Goal: Task Accomplishment & Management: Use online tool/utility

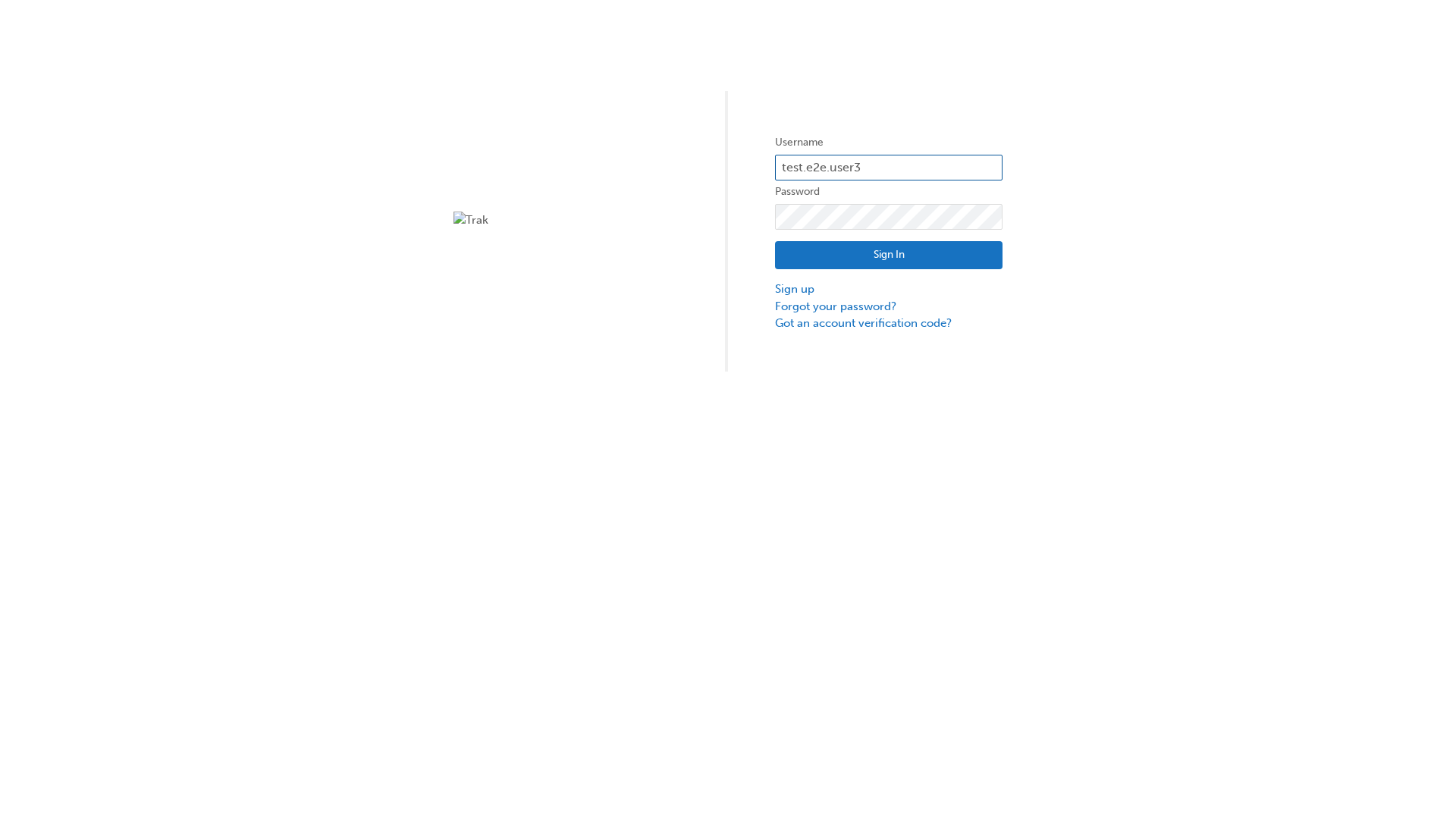
type input "test.e2e.user31"
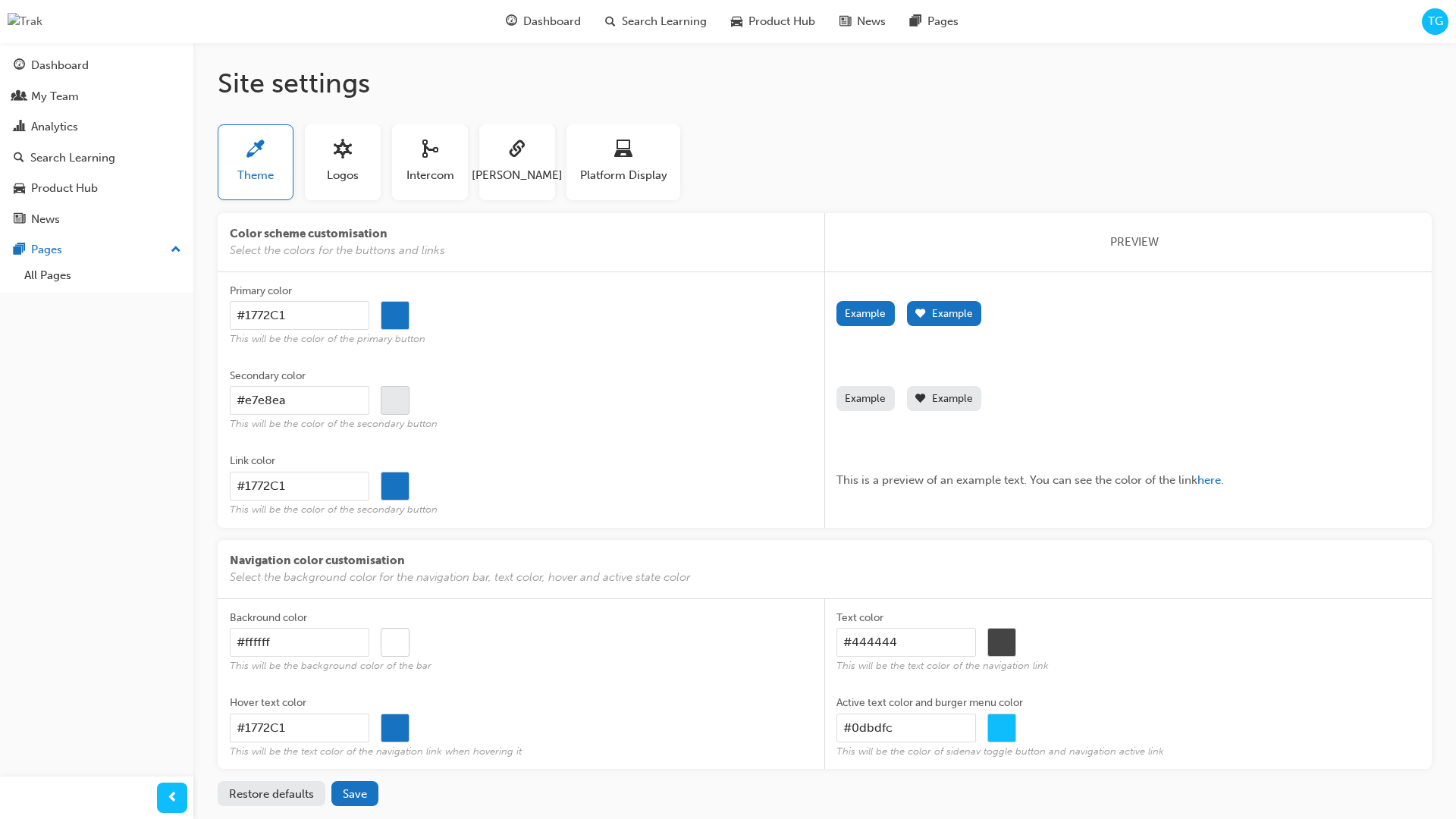
scroll to position [73, 0]
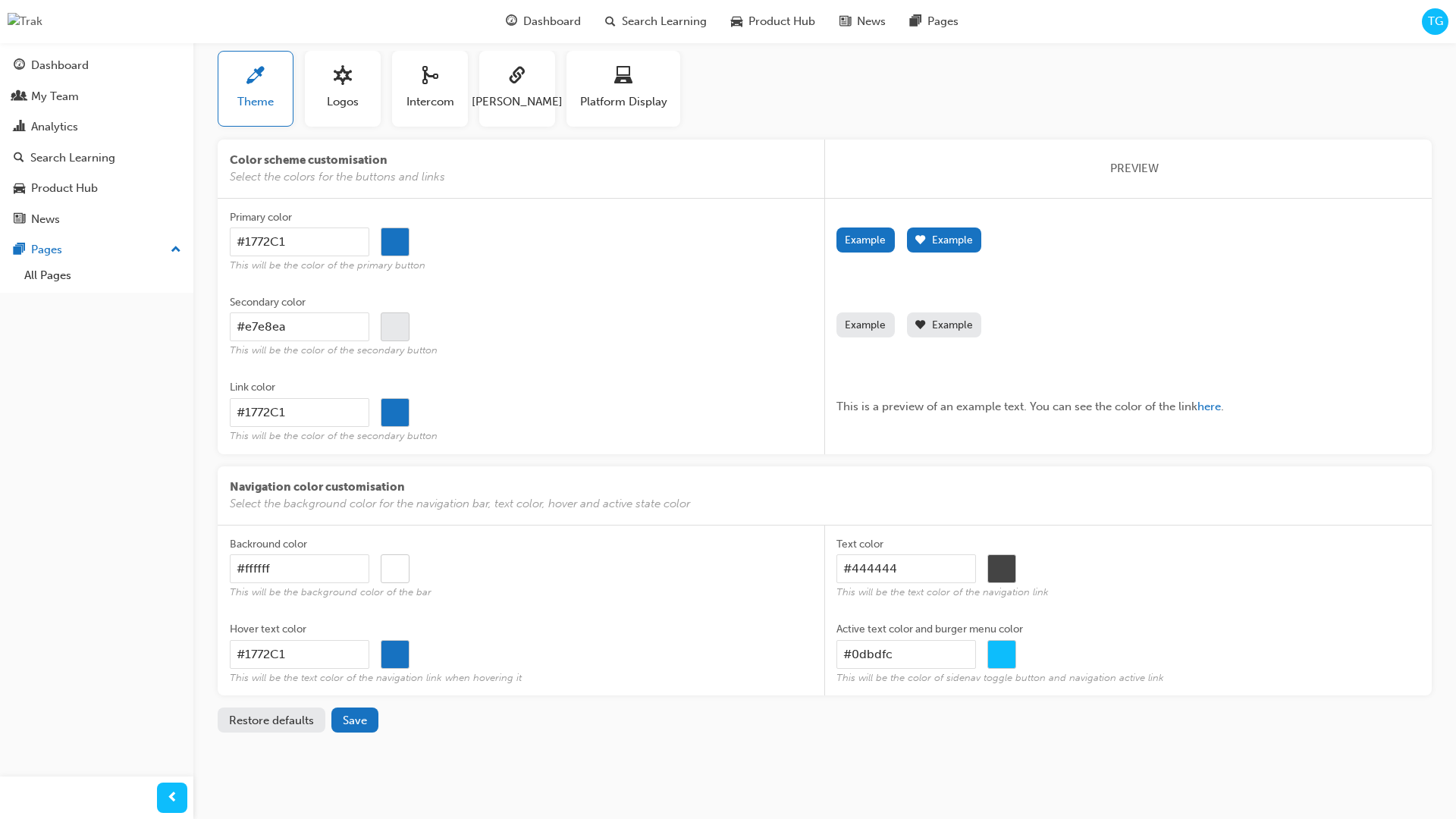
click at [1194, 170] on div "PREVIEW" at bounding box center [1133, 168] width 595 height 58
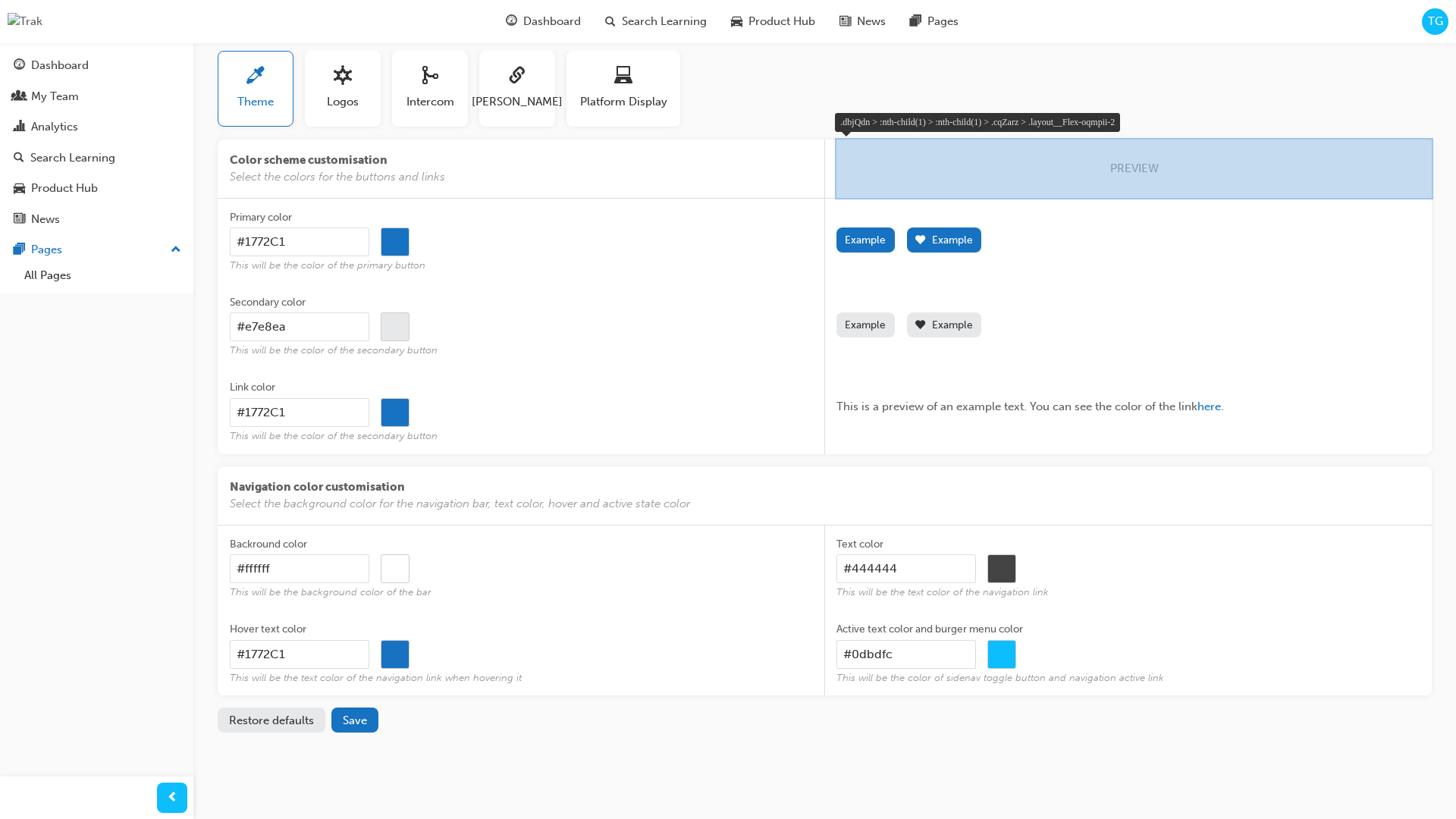
click at [1281, 189] on div at bounding box center [1133, 168] width 598 height 62
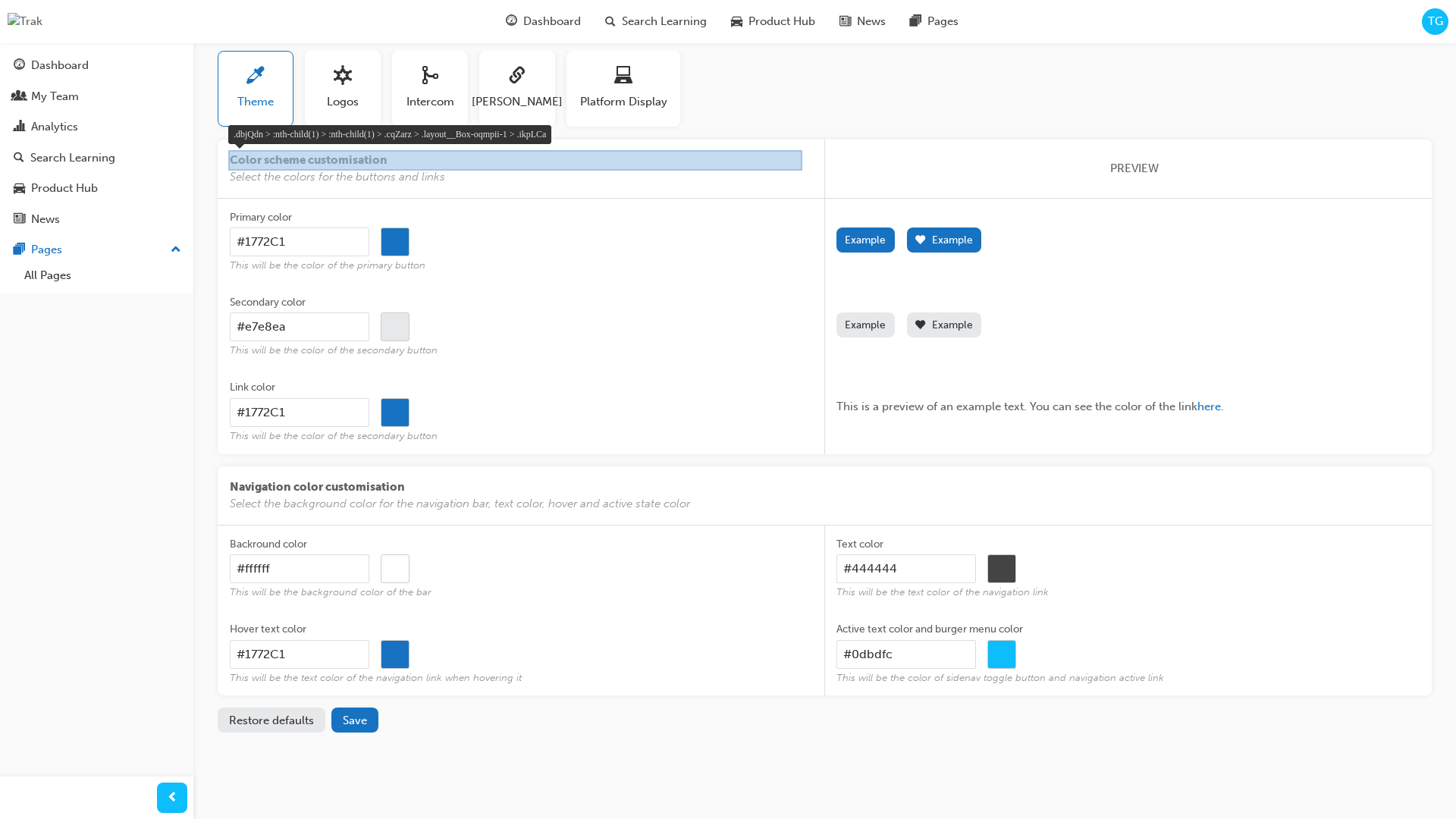
click at [264, 160] on div at bounding box center [515, 160] width 574 height 21
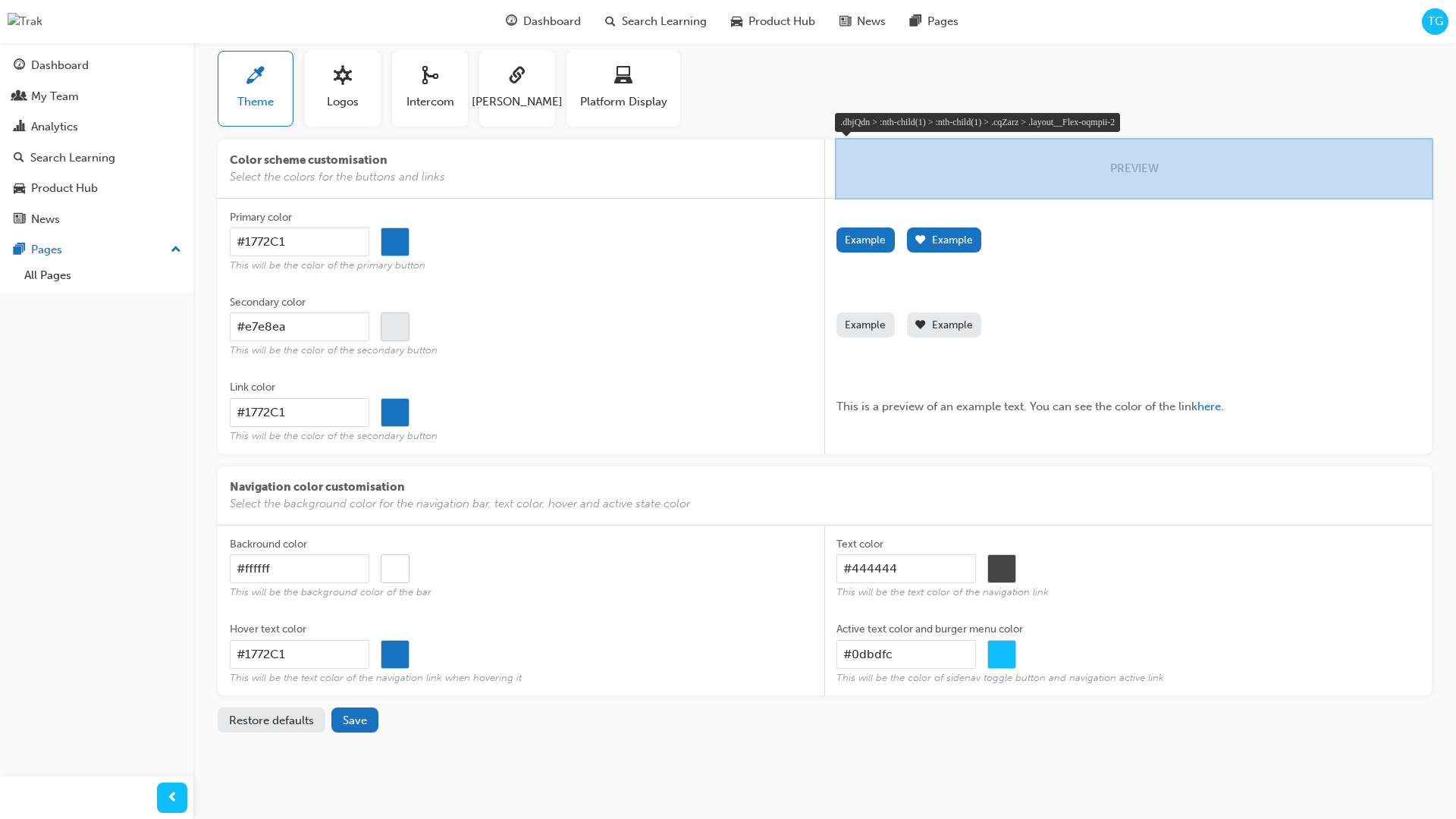
click at [1217, 162] on div at bounding box center [1133, 168] width 598 height 62
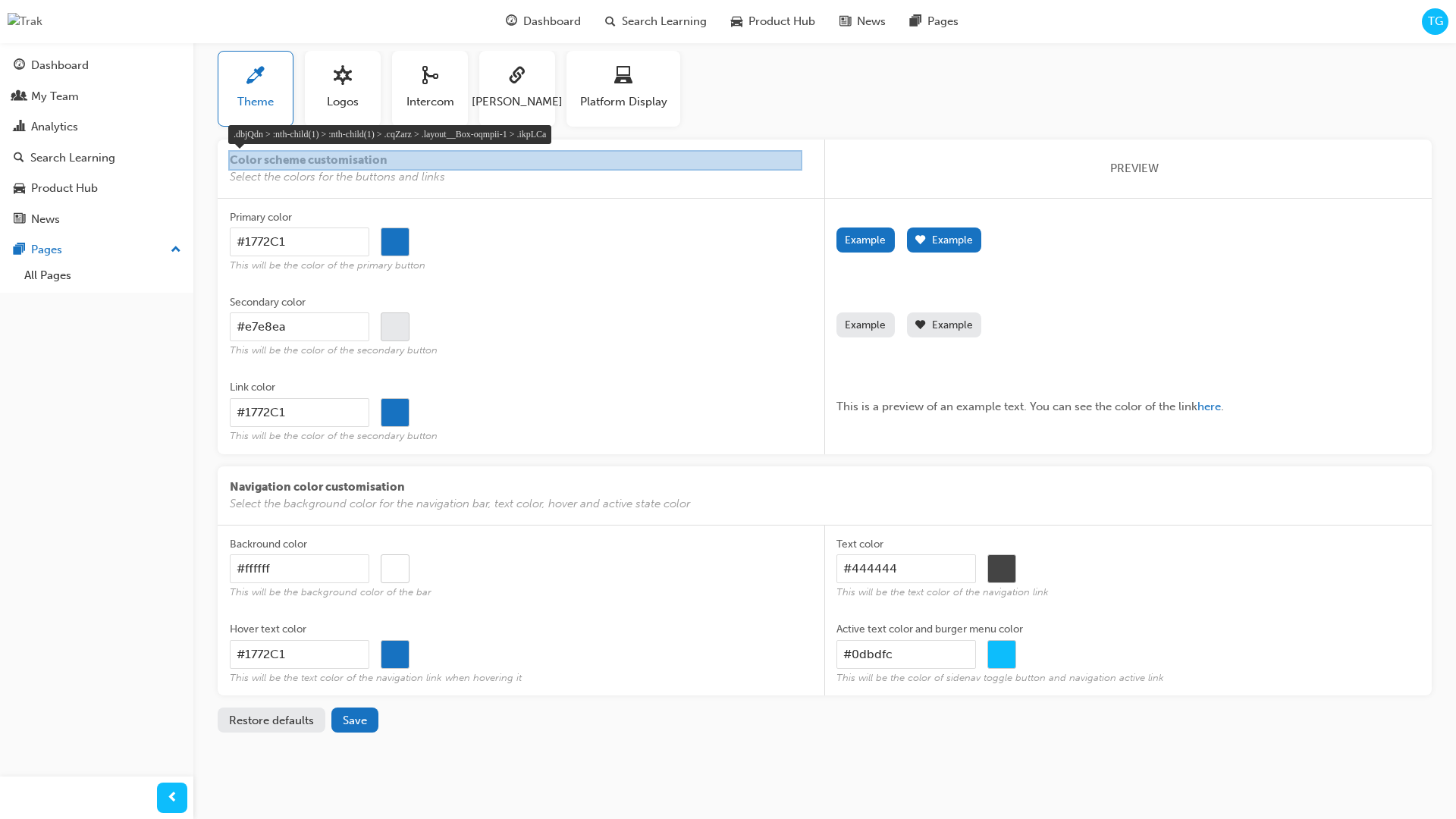
click at [737, 162] on div at bounding box center [515, 160] width 574 height 21
